Goal: Task Accomplishment & Management: Use online tool/utility

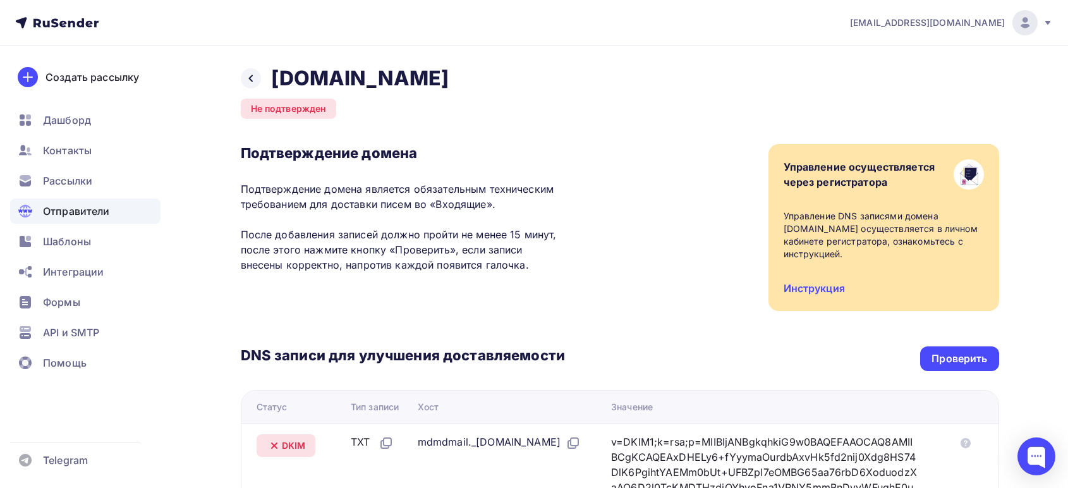
scroll to position [210, 0]
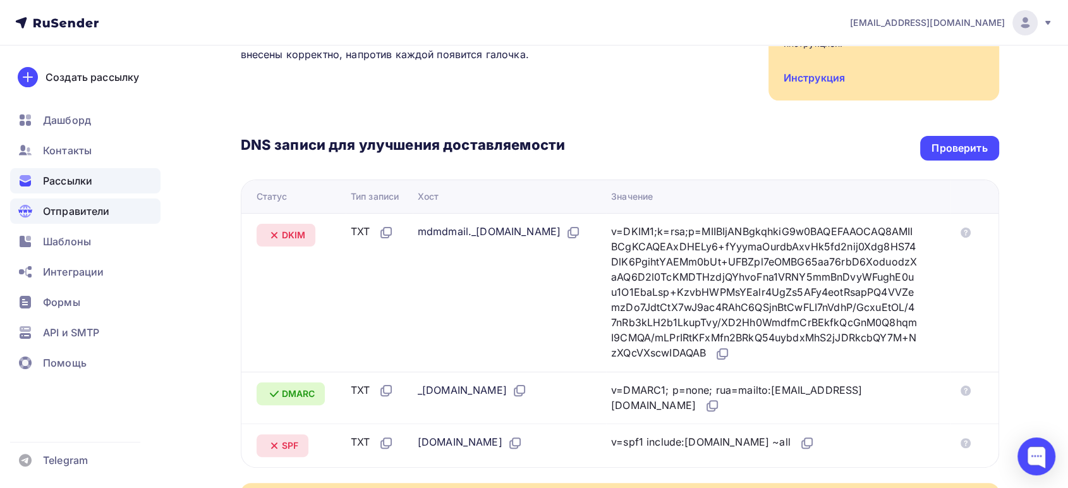
click at [63, 178] on span "Рассылки" at bounding box center [67, 180] width 49 height 15
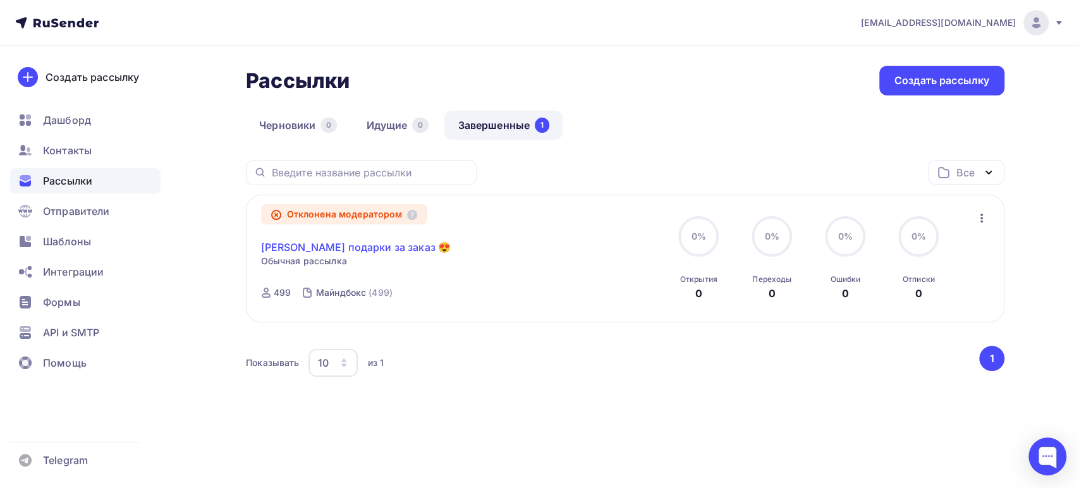
click at [313, 240] on link "Дарим подарки за заказ 😍" at bounding box center [356, 246] width 190 height 15
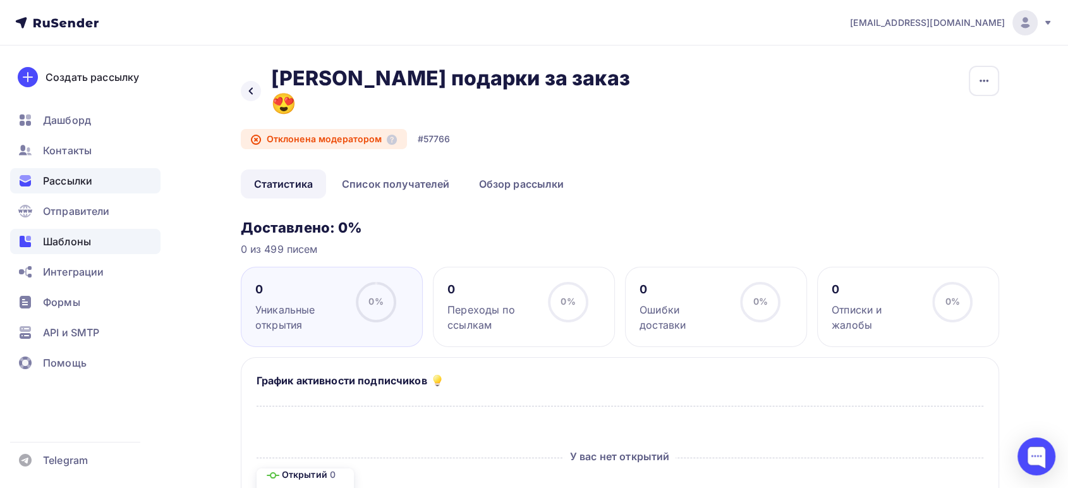
click at [67, 236] on span "Шаблоны" at bounding box center [67, 241] width 48 height 15
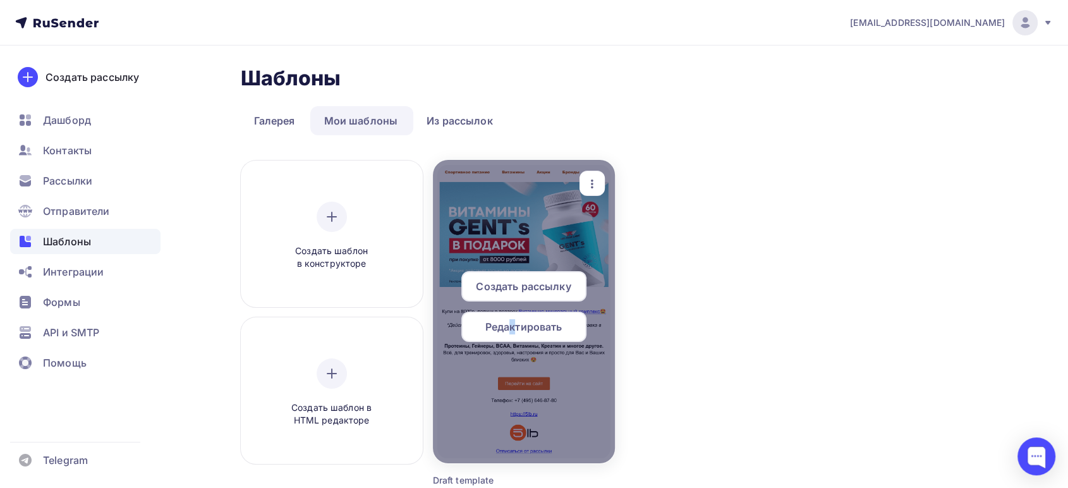
click at [511, 326] on span "Редактировать" at bounding box center [523, 326] width 77 height 15
